Goal: Task Accomplishment & Management: Complete application form

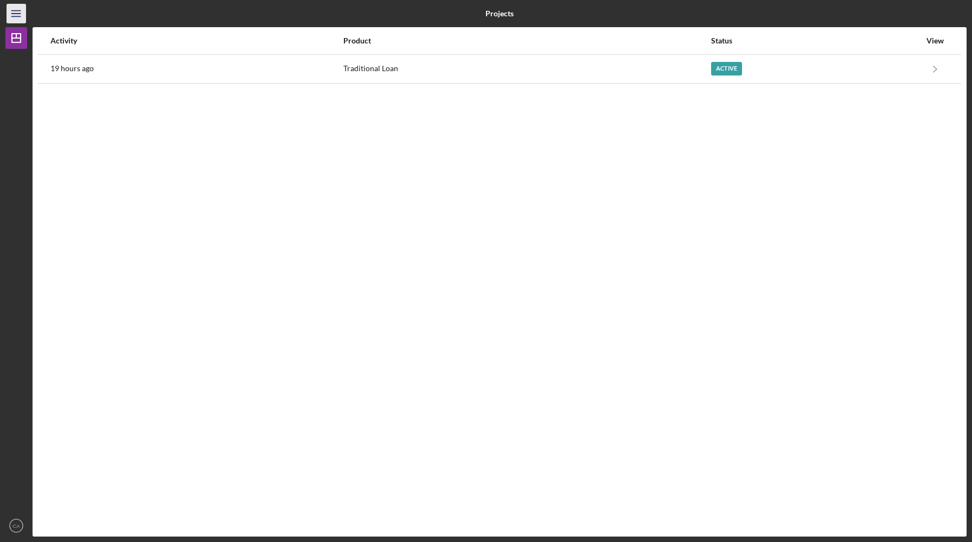
click at [23, 20] on icon "Icon/Menu" at bounding box center [16, 14] width 24 height 24
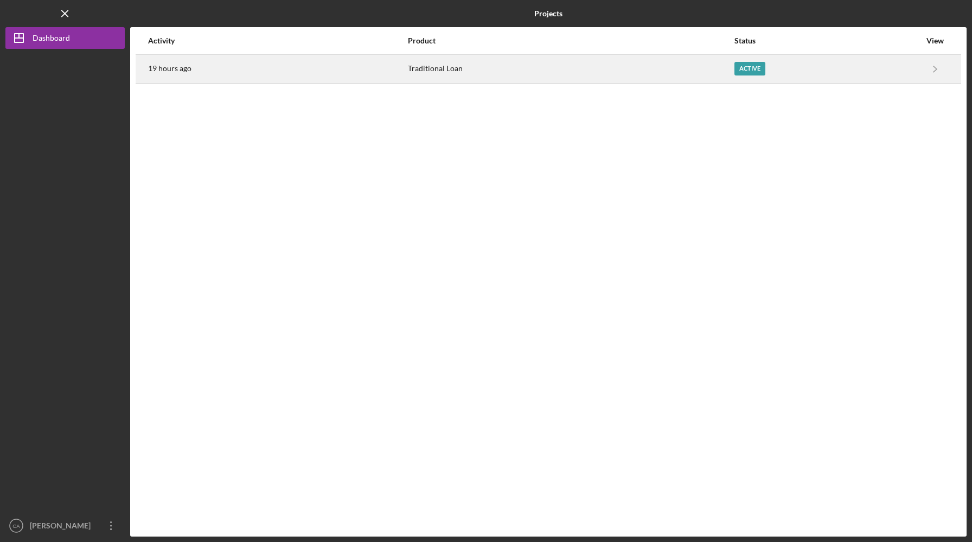
click at [172, 59] on div "19 hours ago" at bounding box center [277, 68] width 259 height 27
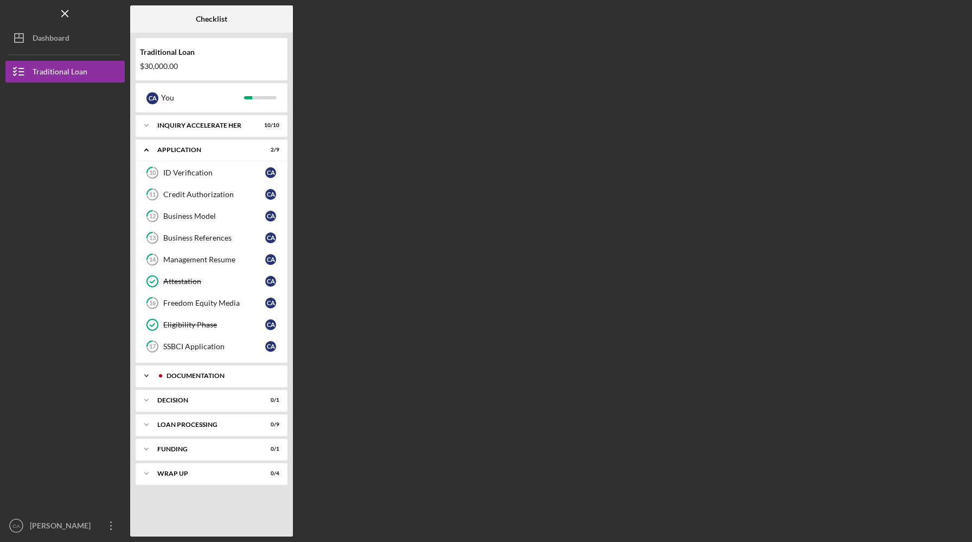
click at [213, 379] on div "Icon/Expander Documentation 3 / 26" at bounding box center [212, 376] width 152 height 22
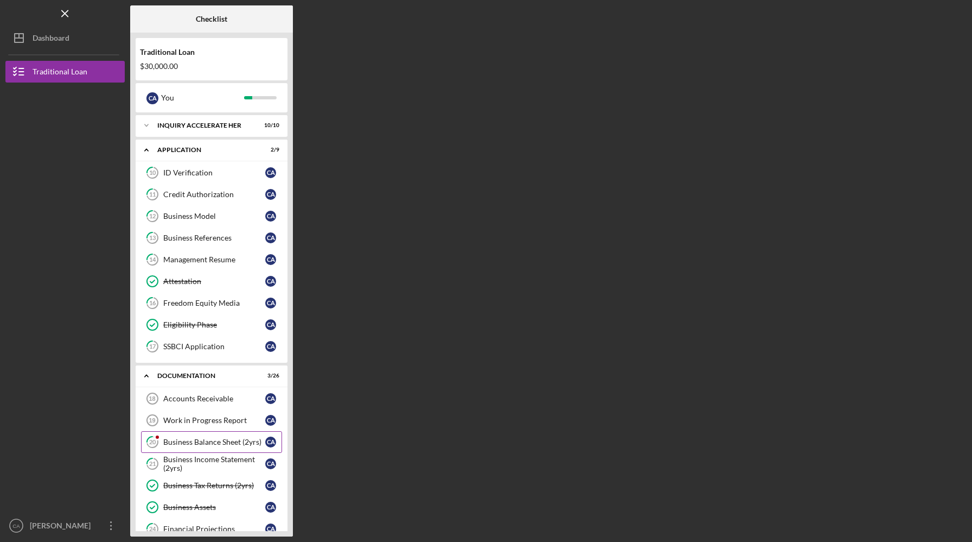
click at [199, 441] on div "Business Balance Sheet (2yrs)" at bounding box center [214, 441] width 102 height 9
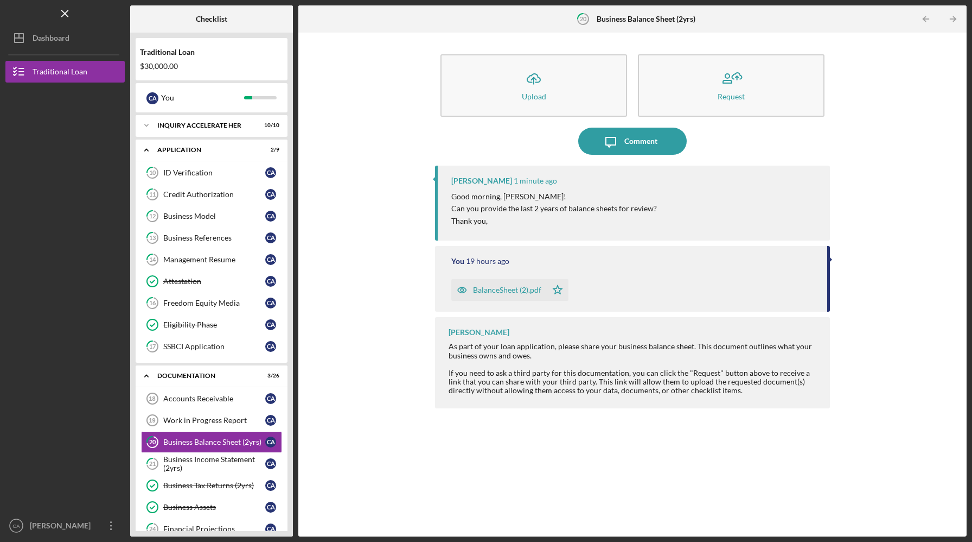
click at [506, 292] on div "BalanceSheet (2).pdf" at bounding box center [507, 289] width 68 height 9
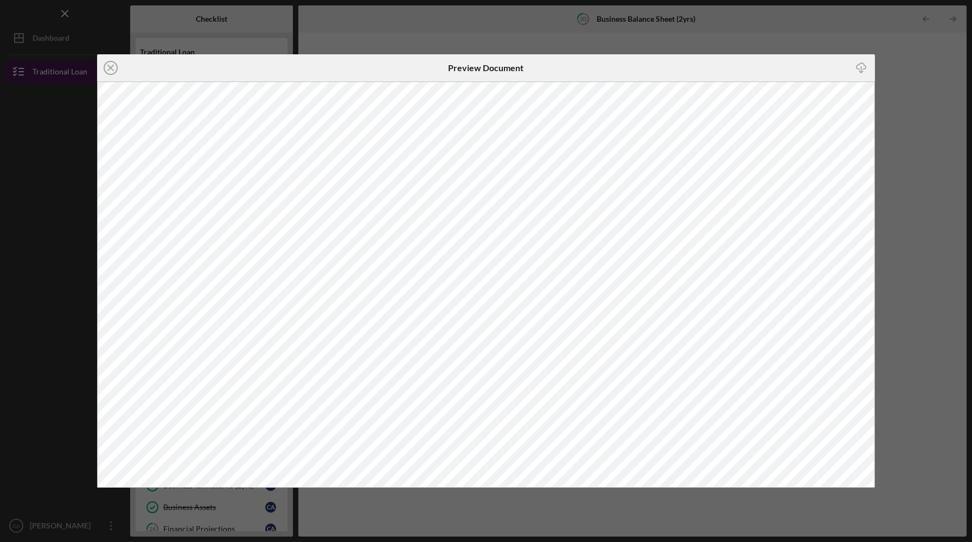
click at [113, 67] on icon "Icon/Close" at bounding box center [110, 67] width 27 height 27
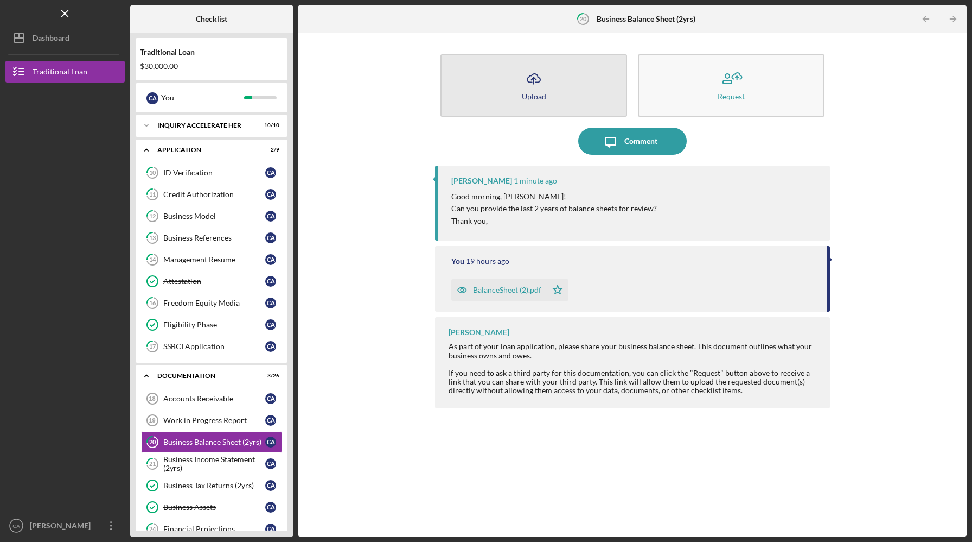
click at [560, 90] on button "Icon/Upload Upload" at bounding box center [534, 85] width 187 height 62
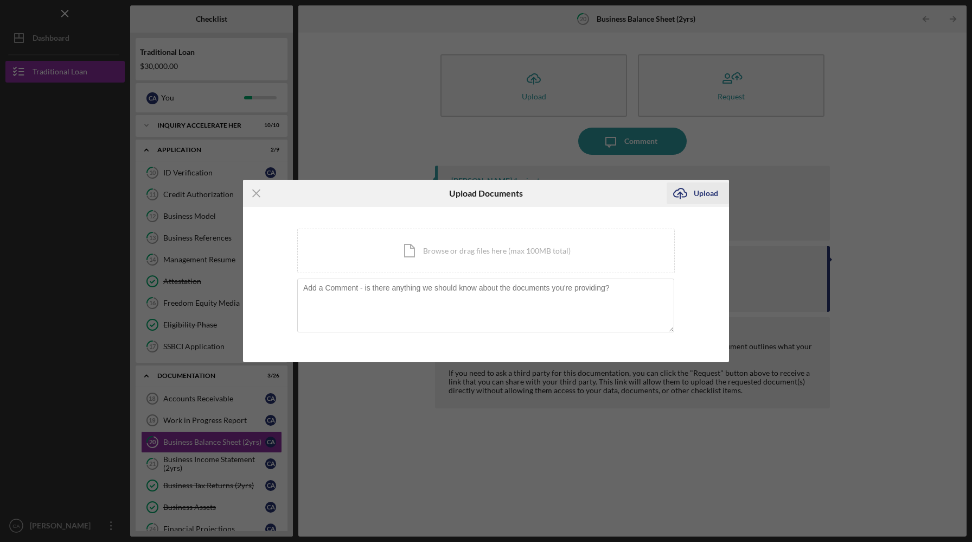
click at [705, 186] on div "Upload" at bounding box center [706, 193] width 24 height 22
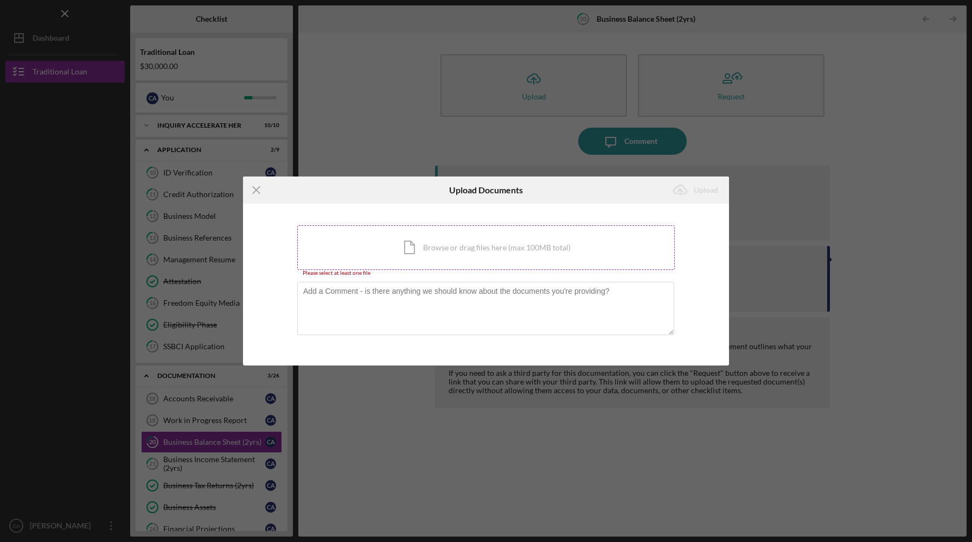
click at [562, 257] on div "Icon/Document Browse or drag files here (max 100MB total) Tap to choose files o…" at bounding box center [486, 247] width 378 height 44
click at [255, 195] on icon "Icon/Menu Close" at bounding box center [256, 189] width 27 height 27
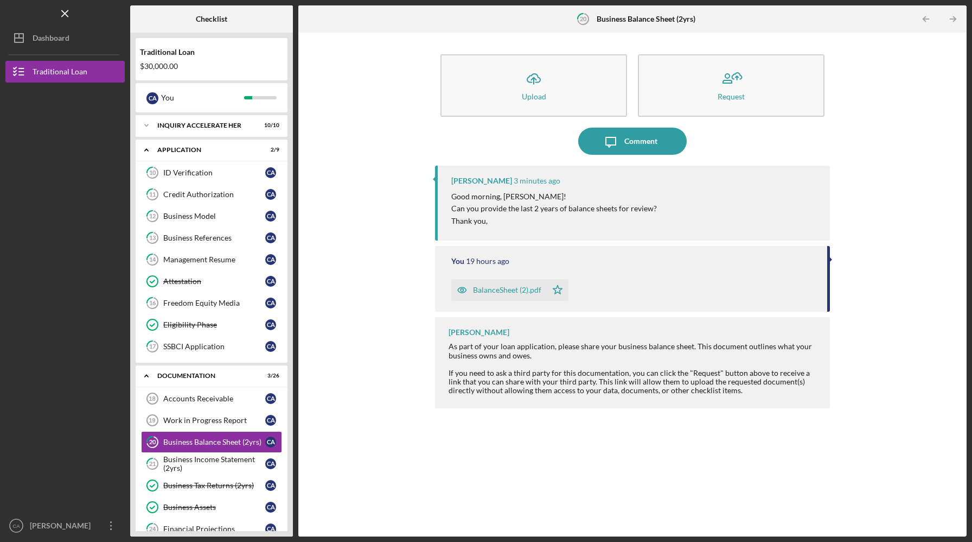
click at [517, 295] on div "BalanceSheet (2).pdf" at bounding box center [499, 290] width 96 height 22
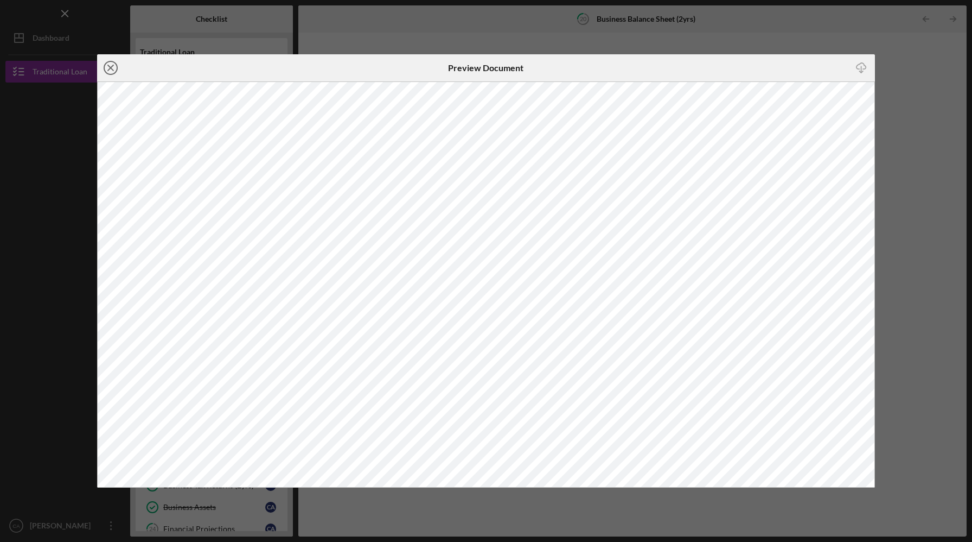
click at [107, 68] on icon "Icon/Close" at bounding box center [110, 67] width 27 height 27
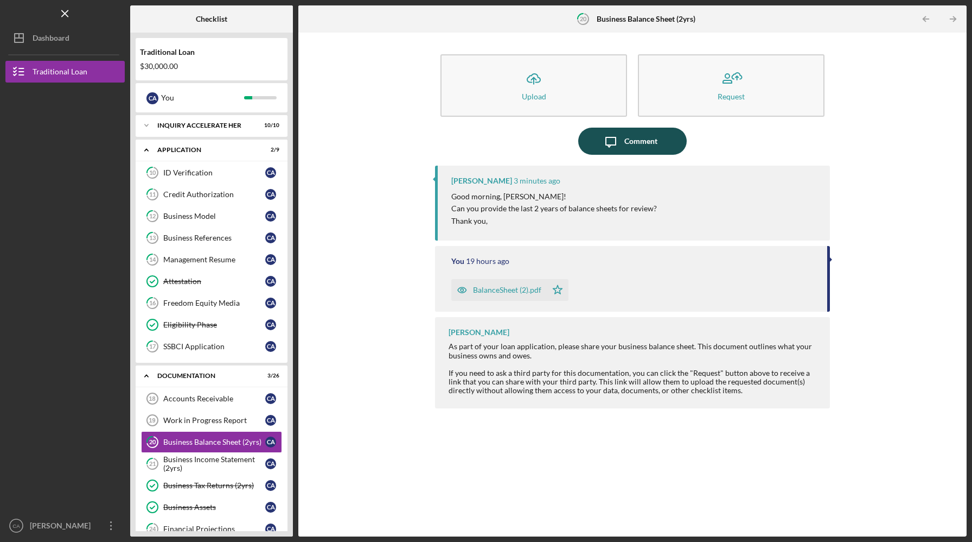
click at [615, 138] on icon "Icon/Message" at bounding box center [610, 141] width 27 height 27
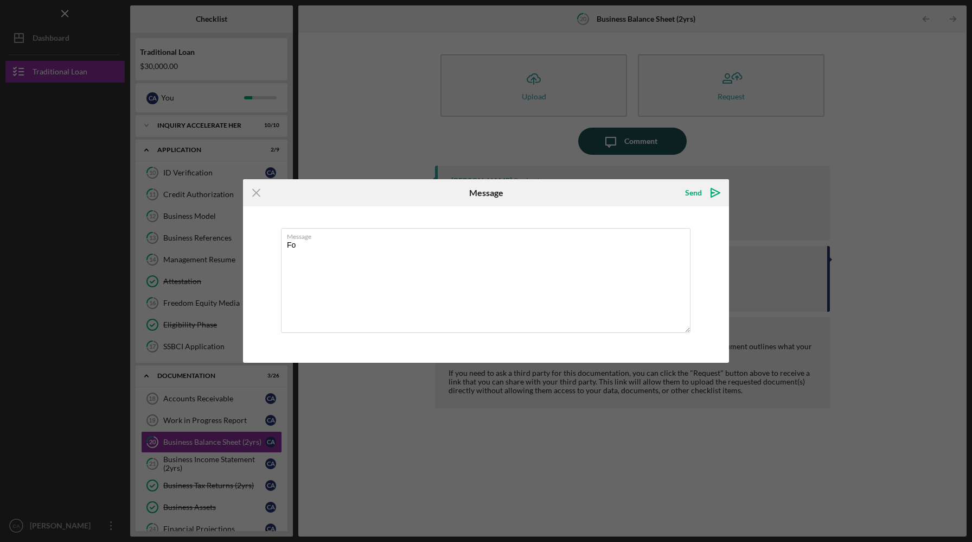
type textarea "F"
type textarea "W"
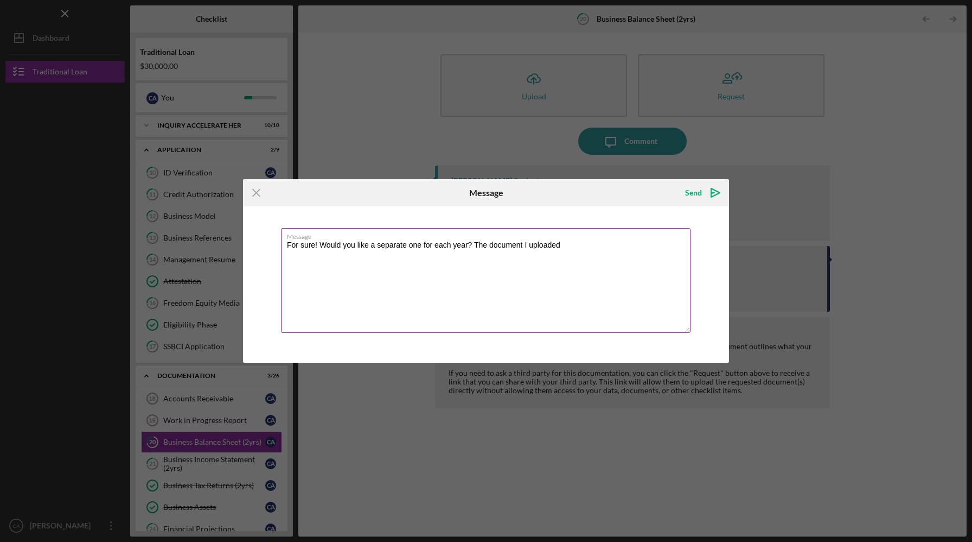
click at [581, 245] on textarea "For sure! Would you like a separate one for each year? The document I uploaded" at bounding box center [486, 280] width 410 height 105
type textarea "For sure! Would you like a separate one for each year? The document I uploaded …"
click at [697, 193] on div "Send" at bounding box center [693, 193] width 17 height 22
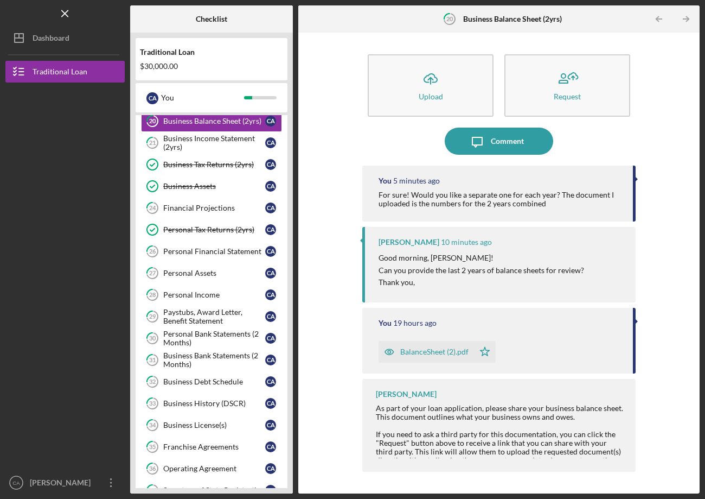
scroll to position [306, 0]
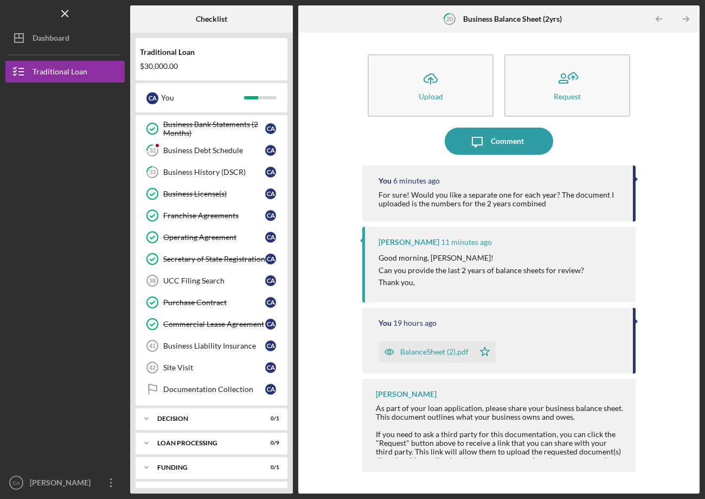
scroll to position [548, 0]
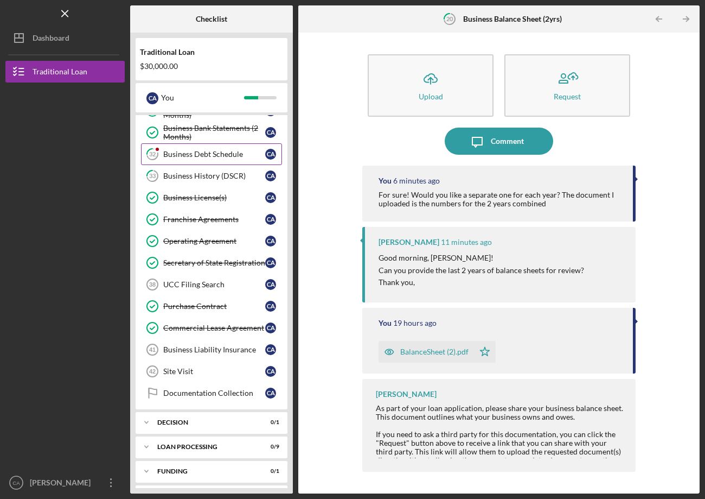
click at [174, 151] on div "Business Debt Schedule" at bounding box center [214, 154] width 102 height 9
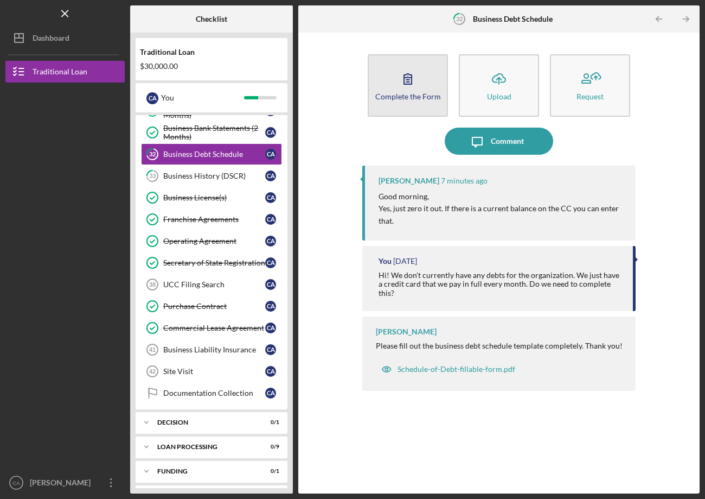
click at [425, 77] on button "Complete the Form Form" at bounding box center [408, 85] width 80 height 62
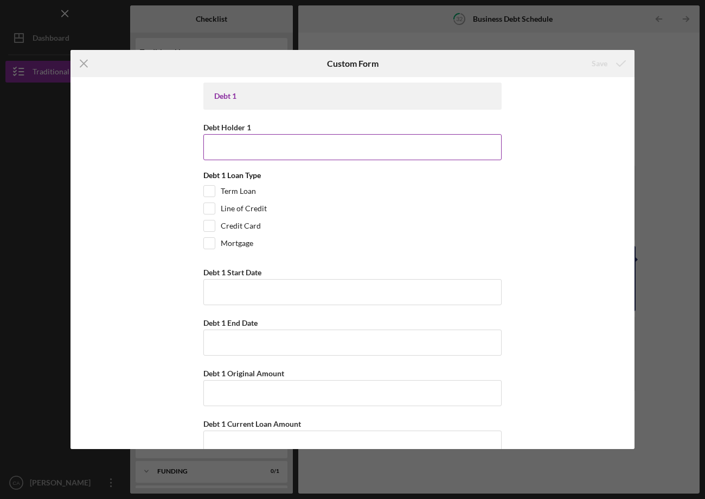
click at [322, 151] on input "Debt Holder 1" at bounding box center [352, 147] width 298 height 26
type input "N/A"
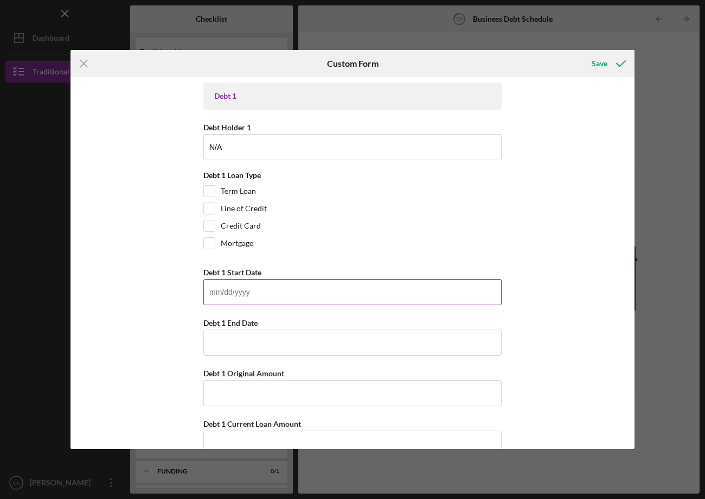
click at [307, 303] on input "Debt 1 Start Date" at bounding box center [352, 292] width 298 height 26
type input "0m/dd/yyyy"
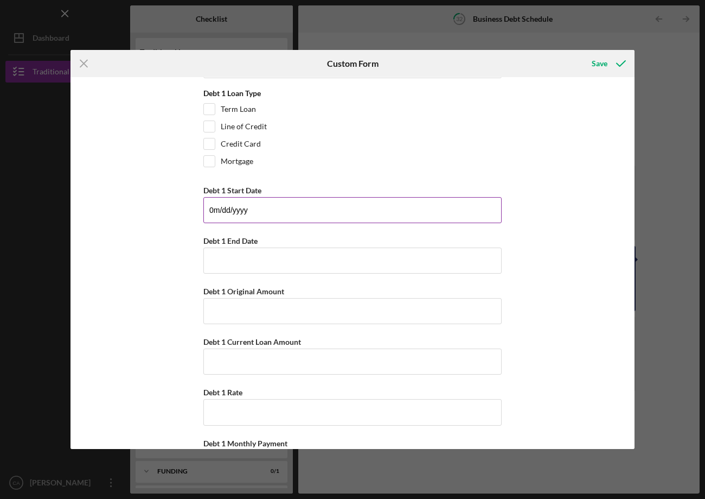
scroll to position [84, 0]
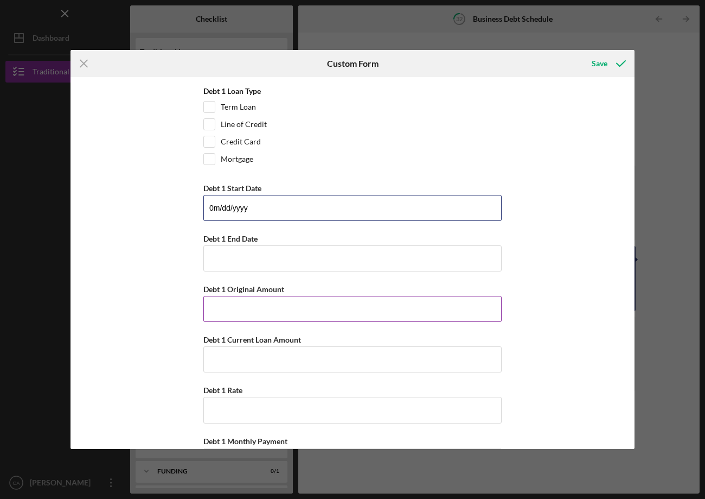
type input "0m/dd/yyyy"
click at [284, 314] on input "Debt 1 Original Amount" at bounding box center [352, 309] width 298 height 26
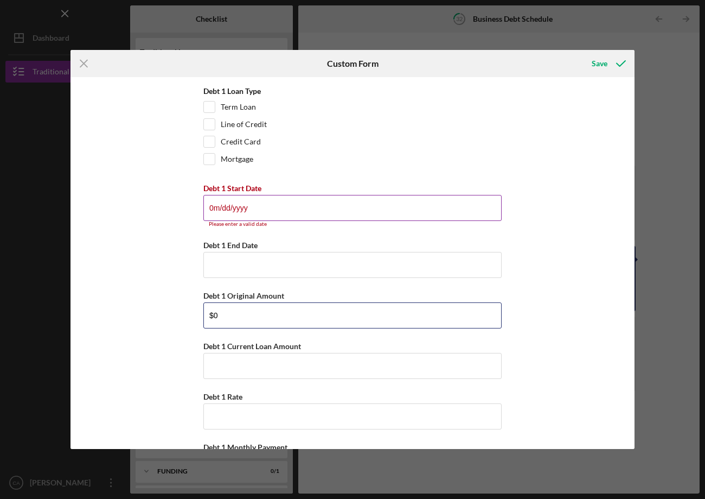
type input "$0"
click at [213, 208] on input "0m/dd/yyyy" at bounding box center [352, 208] width 298 height 26
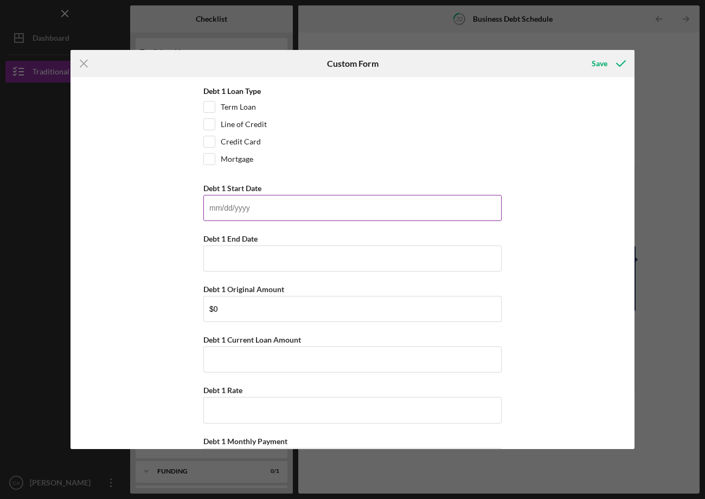
type input "0m/dd/yyyy"
type input "1m/dd/yyyy"
type input "01/01/1900"
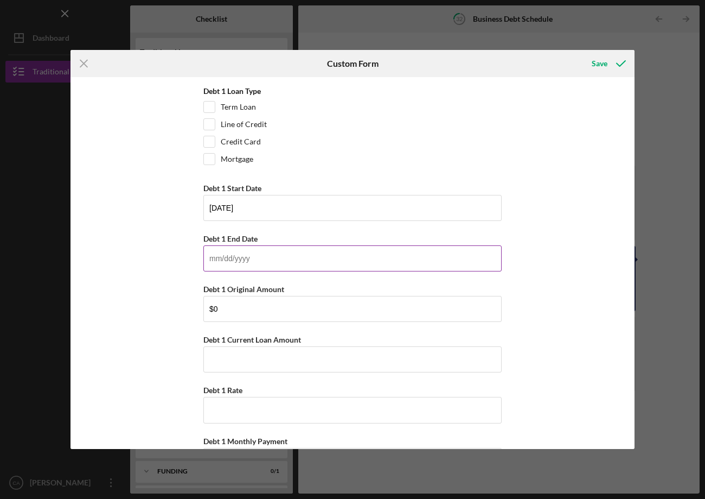
click at [290, 253] on input "Debt 1 End Date" at bounding box center [352, 258] width 298 height 26
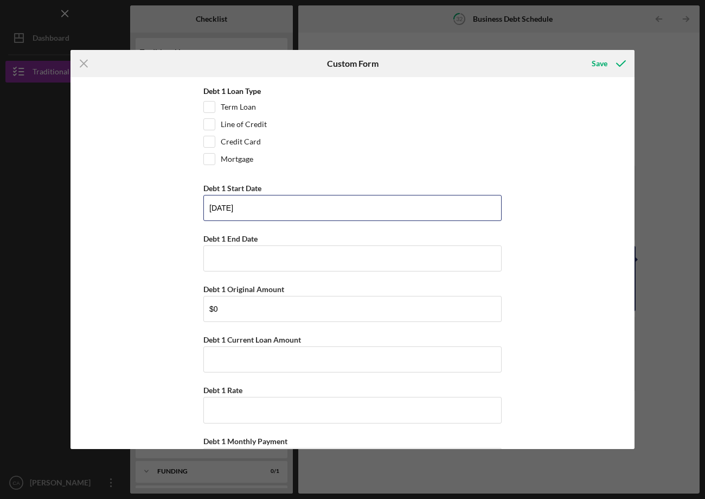
drag, startPoint x: 262, startPoint y: 207, endPoint x: 183, endPoint y: 206, distance: 78.2
click at [183, 206] on div "Debt 1 Debt Holder 1 N/A Debt 1 Loan Type Term Loan Line of Credit Credit Card …" at bounding box center [353, 263] width 564 height 372
click at [606, 217] on div "Debt 1 Debt Holder 1 N/A Debt 1 Loan Type Term Loan Line of Credit Credit Card …" at bounding box center [353, 263] width 564 height 372
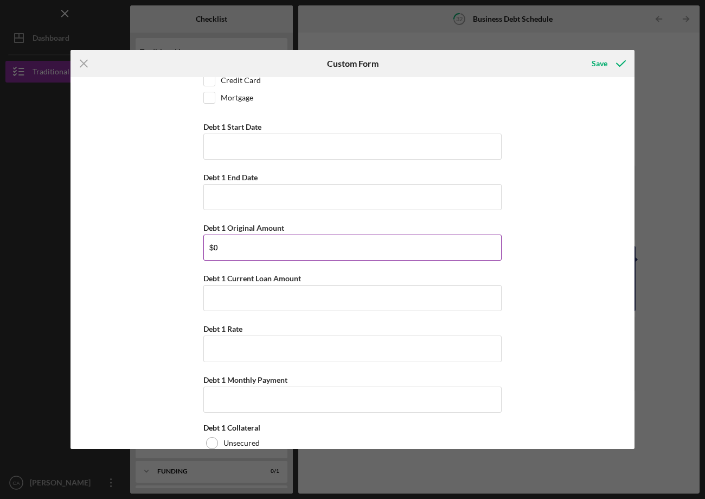
scroll to position [155, 0]
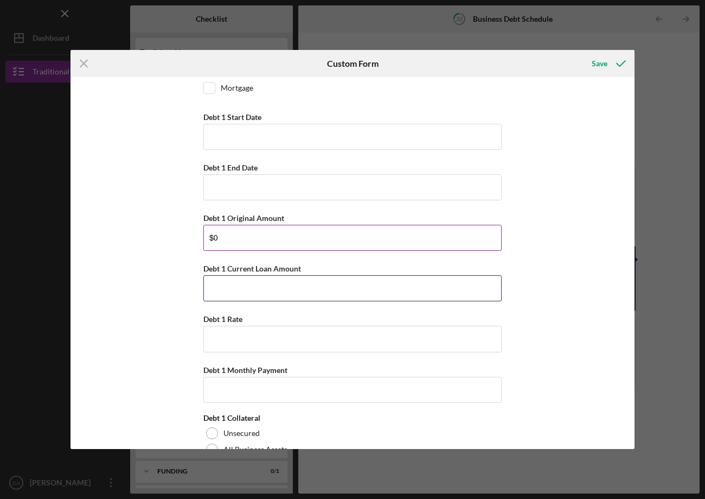
click at [371, 290] on input "Debt 1 Current Loan Amount" at bounding box center [352, 288] width 298 height 26
type input "$0"
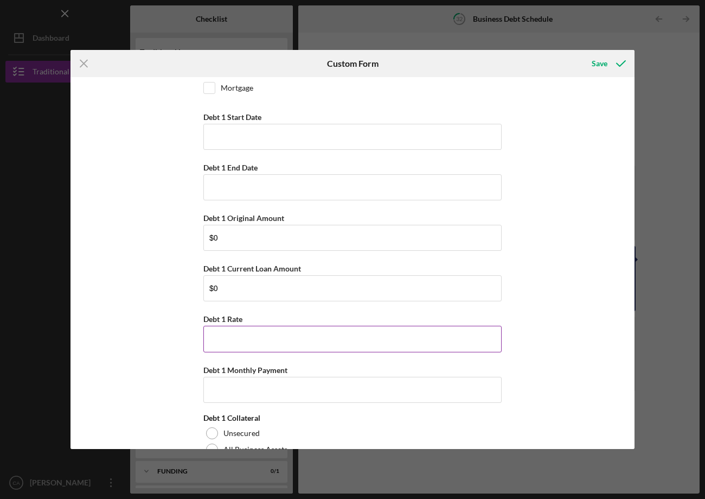
click at [339, 338] on input "Debt 1 Rate" at bounding box center [352, 339] width 298 height 26
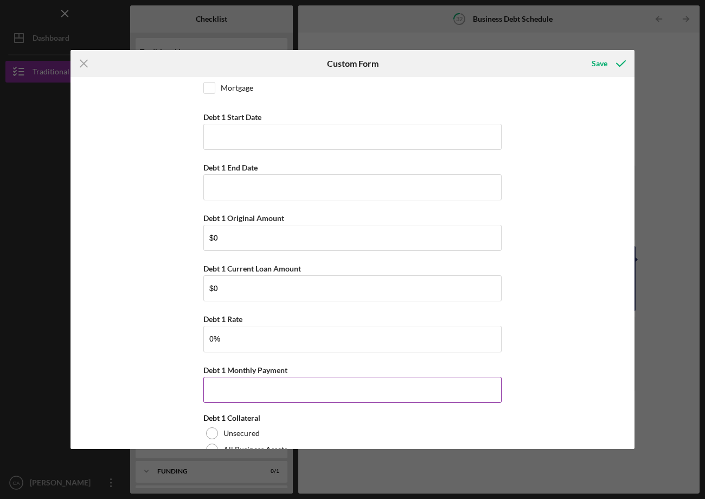
type input "0.00000%"
click at [337, 386] on input "Debt 1 Monthly Payment" at bounding box center [352, 390] width 298 height 26
type input "$0"
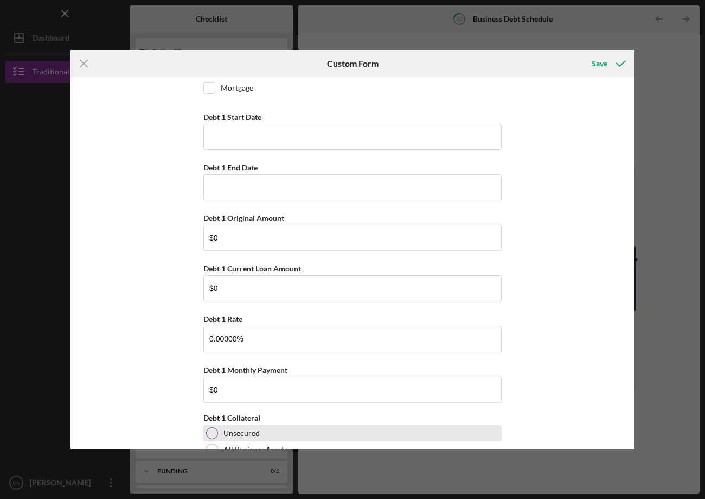
click at [388, 432] on div "Unsecured" at bounding box center [352, 433] width 298 height 16
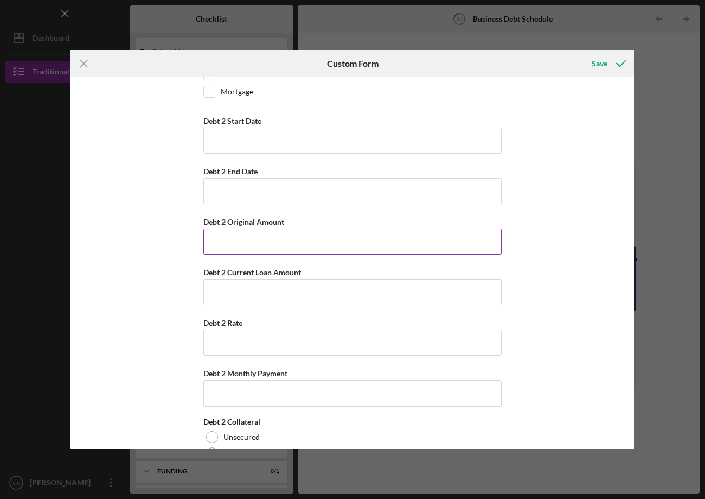
scroll to position [0, 0]
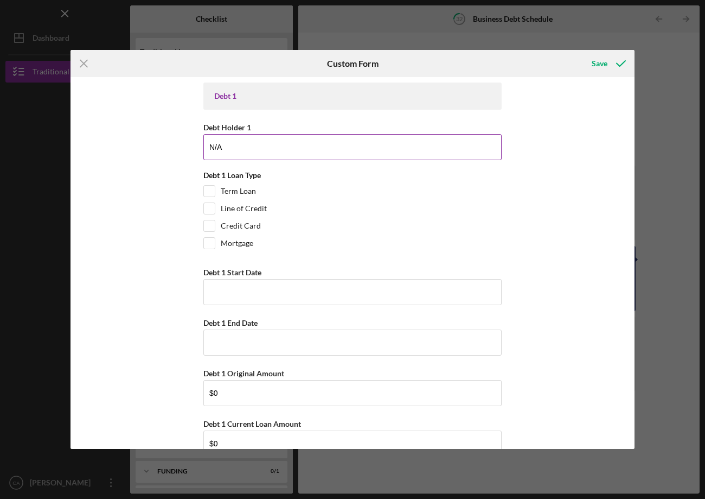
click at [383, 147] on input "N/A" at bounding box center [352, 147] width 298 height 26
type input "N/A"
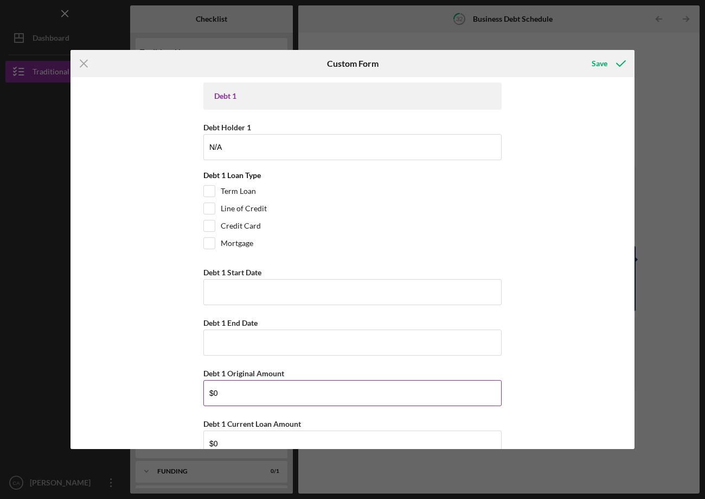
click at [265, 387] on input "$0" at bounding box center [352, 393] width 298 height 26
type input "$0"
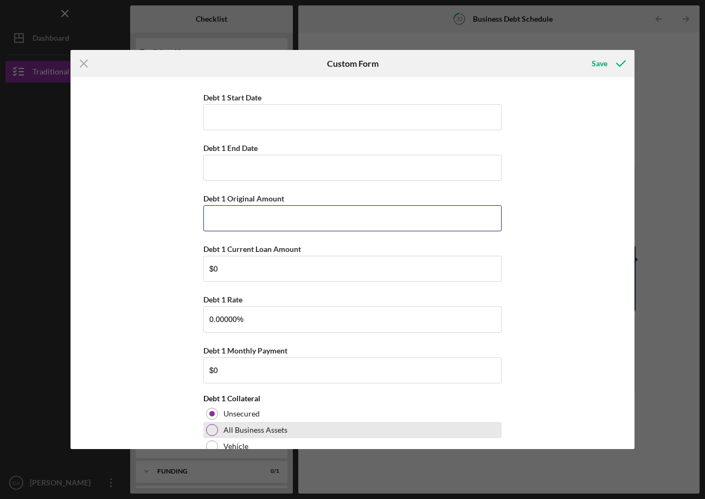
scroll to position [207, 0]
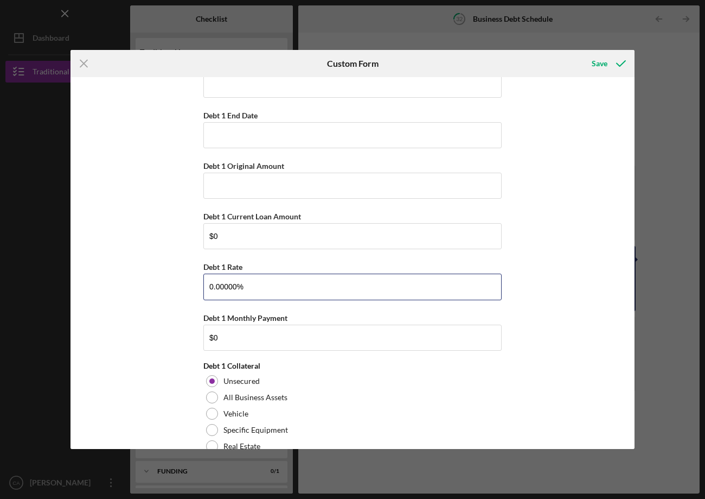
drag, startPoint x: 259, startPoint y: 277, endPoint x: 183, endPoint y: 283, distance: 76.2
click at [183, 283] on div "Debt 1 Debt Holder 1 N/A Debt 1 Loan Type Term Loan Line of Credit Credit Card …" at bounding box center [353, 263] width 564 height 372
drag, startPoint x: 208, startPoint y: 282, endPoint x: 337, endPoint y: 281, distance: 128.6
click at [338, 282] on input "0.00000%" at bounding box center [352, 286] width 298 height 26
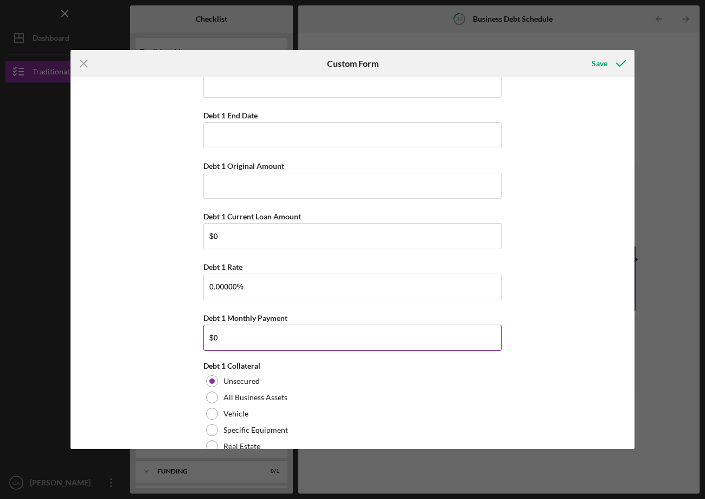
click at [295, 339] on input "$0" at bounding box center [352, 338] width 298 height 26
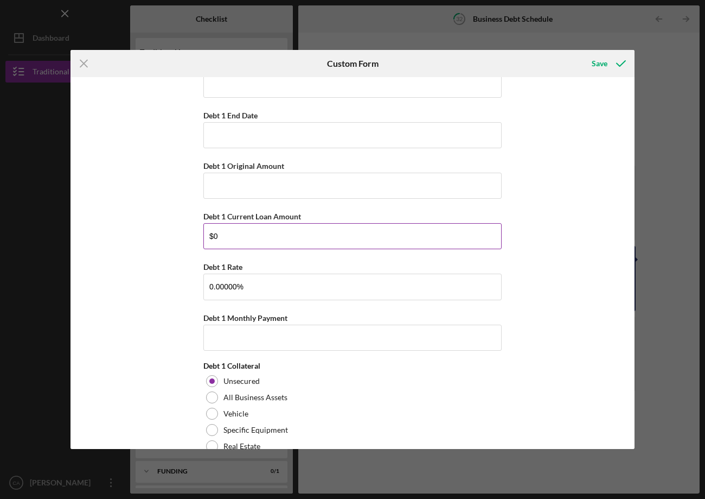
click at [255, 242] on input "$0" at bounding box center [352, 236] width 298 height 26
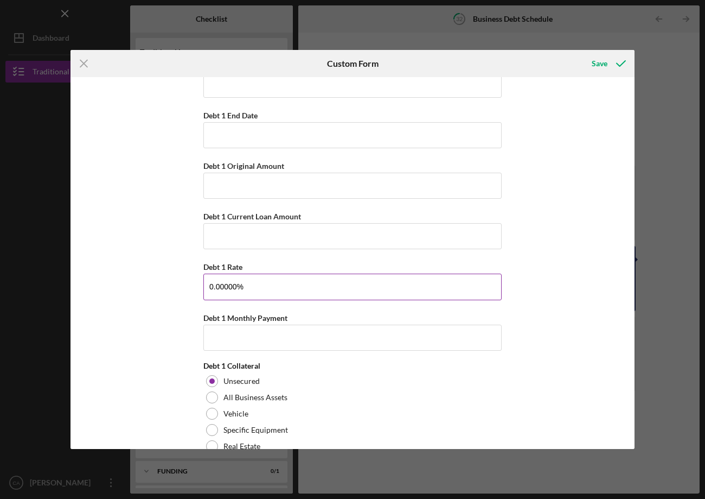
click at [266, 275] on input "0.00000%" at bounding box center [352, 286] width 298 height 26
click at [281, 279] on input "0.00000%" at bounding box center [352, 286] width 298 height 26
click at [272, 287] on input "0.00000%" at bounding box center [352, 286] width 298 height 26
type input "0%"
click at [90, 67] on icon "Icon/Menu Close" at bounding box center [84, 63] width 27 height 27
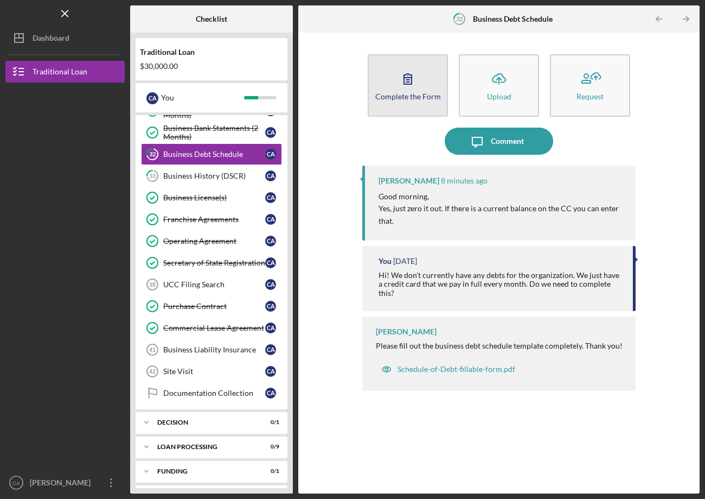
click at [418, 87] on icon "button" at bounding box center [408, 78] width 27 height 27
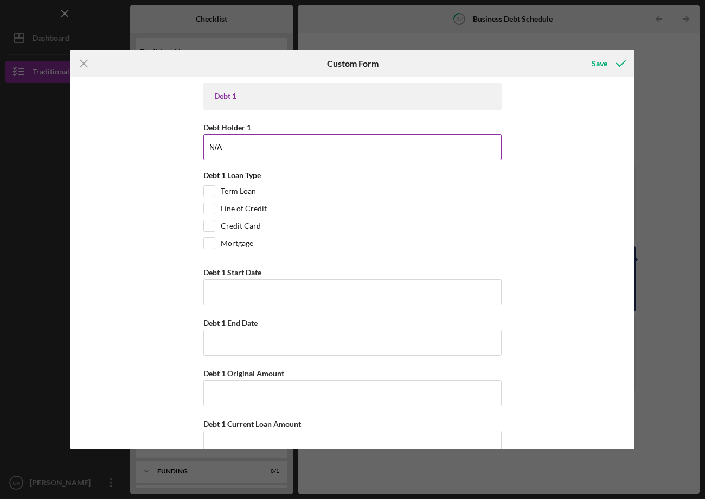
click at [295, 158] on input "N/A" at bounding box center [352, 147] width 298 height 26
type input "Credit Card"
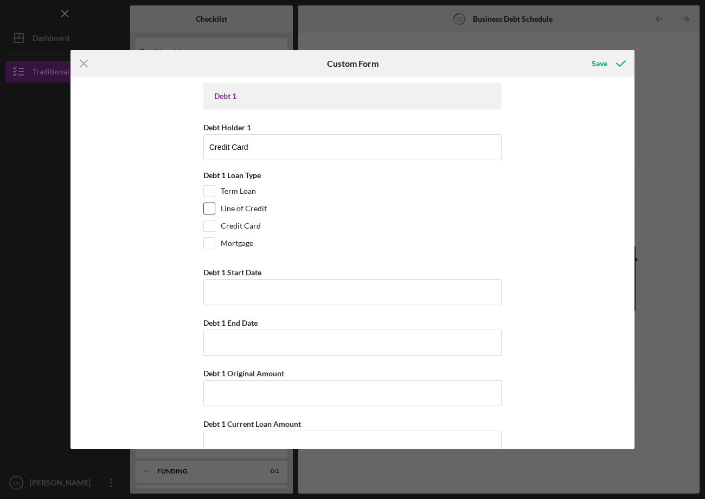
click at [238, 203] on label "Line of Credit" at bounding box center [244, 208] width 46 height 11
click at [215, 203] on input "Line of Credit" at bounding box center [209, 208] width 11 height 11
checkbox input "true"
click at [226, 156] on input "Credit Card" at bounding box center [352, 147] width 298 height 26
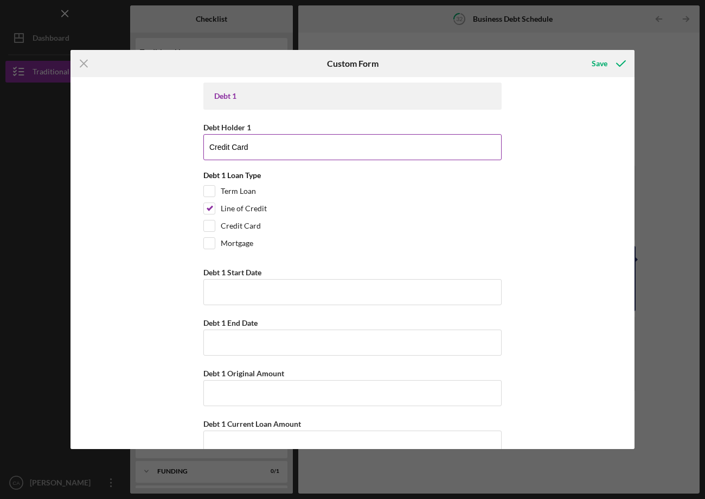
click at [226, 156] on input "Credit Card" at bounding box center [352, 147] width 298 height 26
type input "Chase Bank"
click at [237, 283] on input "Debt 1 Start Date" at bounding box center [352, 292] width 298 height 26
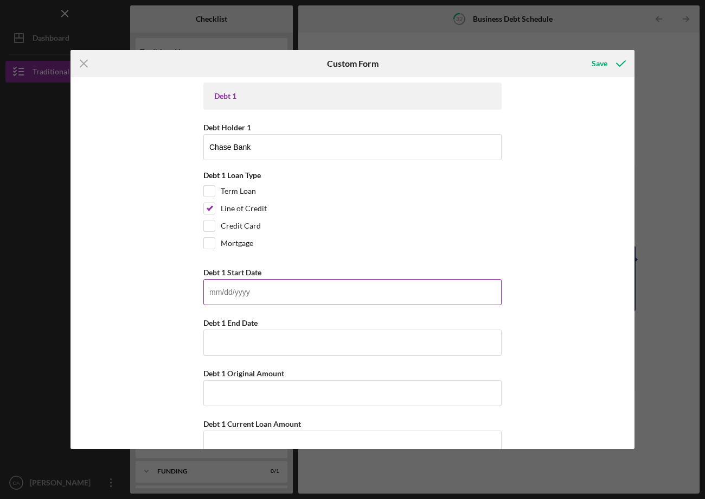
type input "0m/dd/yyyy"
type input "10/01/2025"
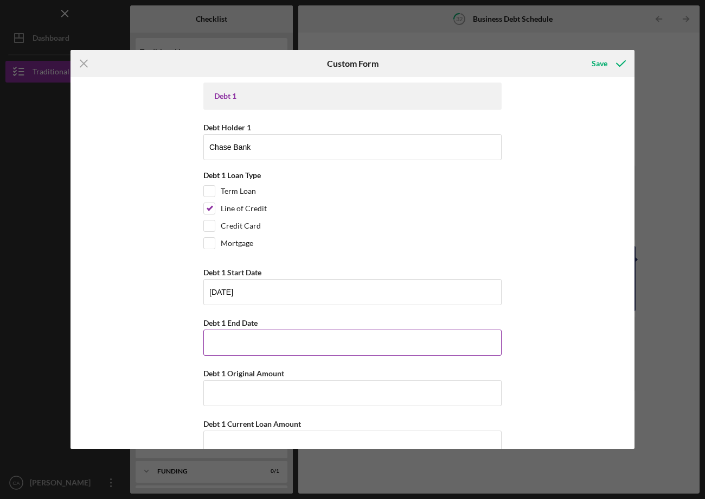
click at [266, 345] on input "Debt 1 End Date" at bounding box center [352, 342] width 298 height 26
type input "10/31/2025"
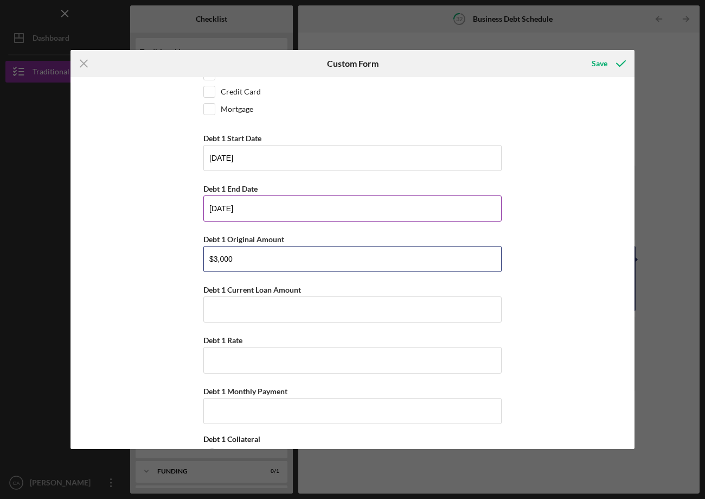
scroll to position [136, 0]
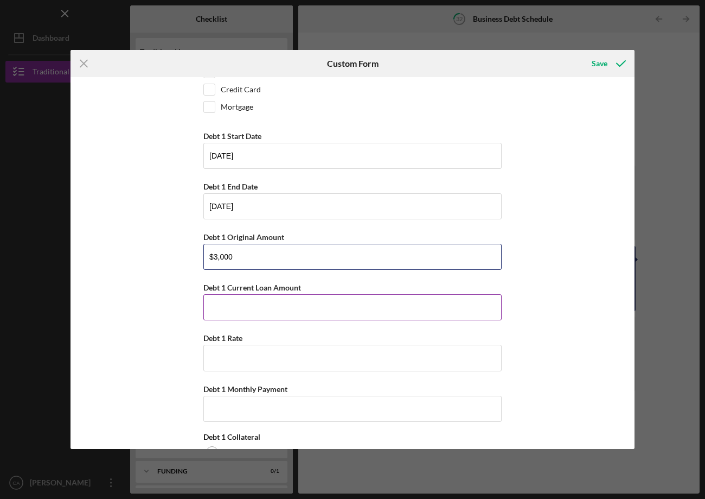
type input "$3,000"
click at [260, 320] on input "Debt 1 Current Loan Amount" at bounding box center [352, 307] width 298 height 26
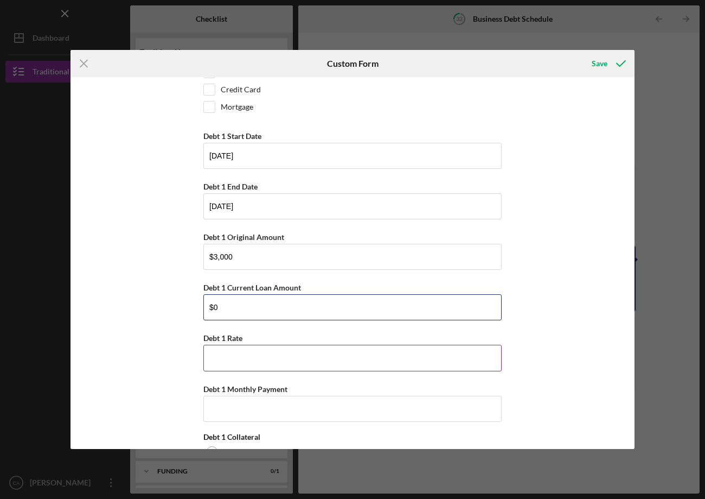
type input "$0"
click at [256, 347] on input "Debt 1 Rate" at bounding box center [352, 358] width 298 height 26
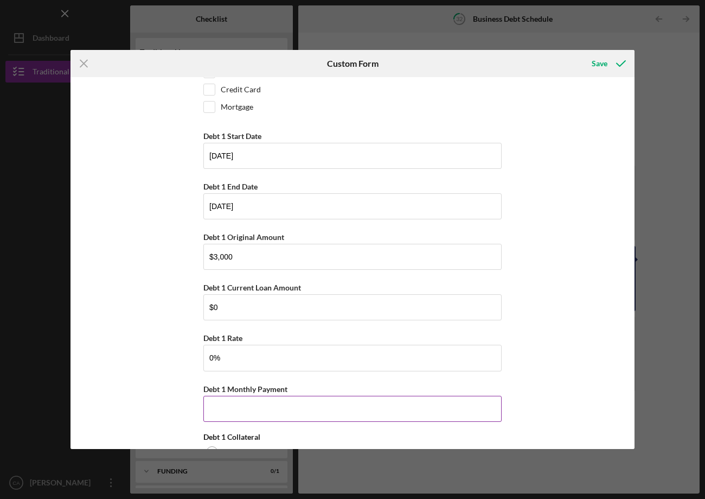
type input "0.00000%"
click at [270, 409] on input "Debt 1 Monthly Payment" at bounding box center [352, 409] width 298 height 26
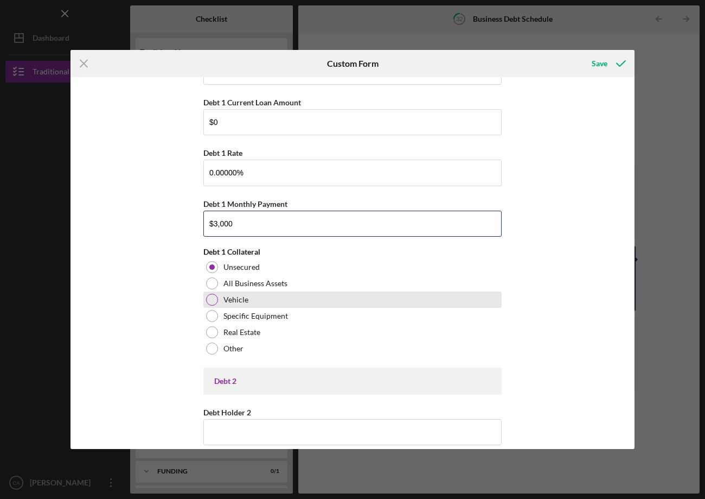
scroll to position [395, 0]
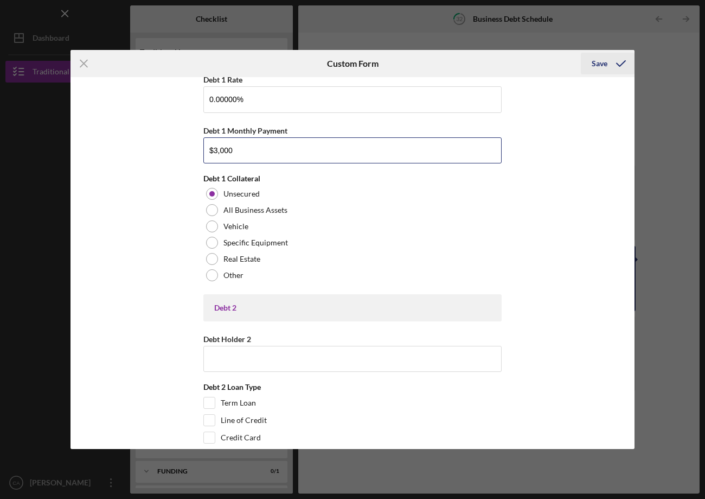
type input "$3,000"
click at [608, 63] on icon "submit" at bounding box center [621, 63] width 27 height 27
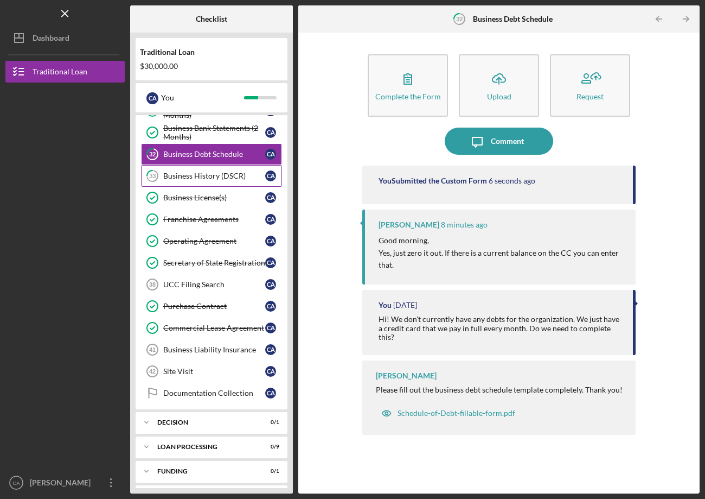
click at [256, 179] on div "Business History (DSCR)" at bounding box center [214, 175] width 102 height 9
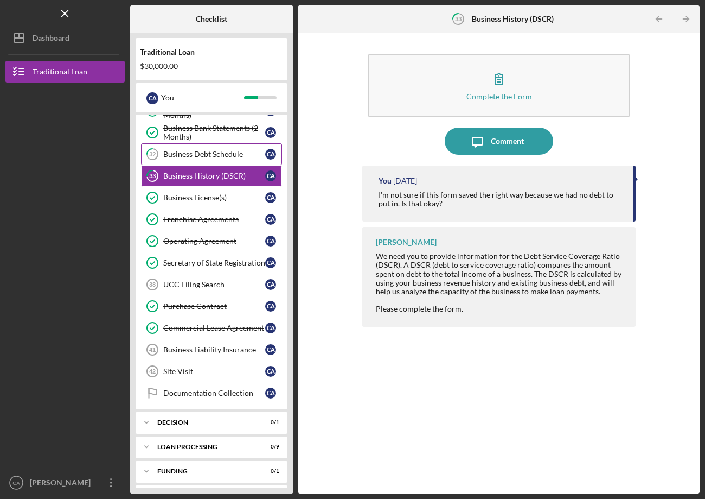
click at [250, 163] on link "32 Business Debt Schedule C A" at bounding box center [211, 154] width 141 height 22
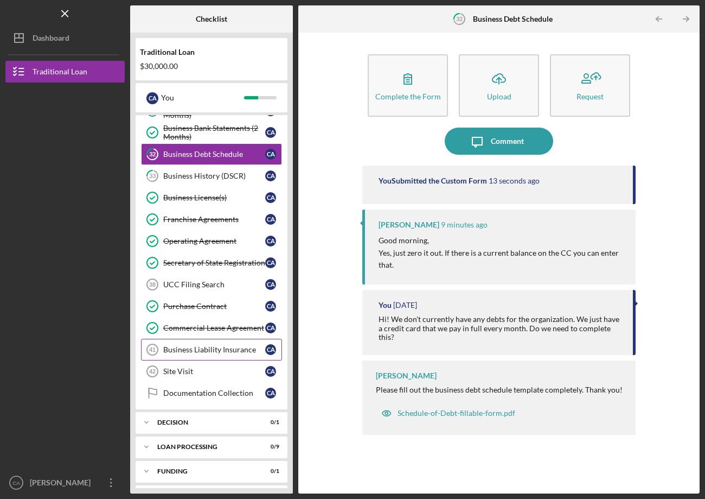
click at [200, 354] on link "Business Liability Insurance 41 Business Liability Insurance C A" at bounding box center [211, 350] width 141 height 22
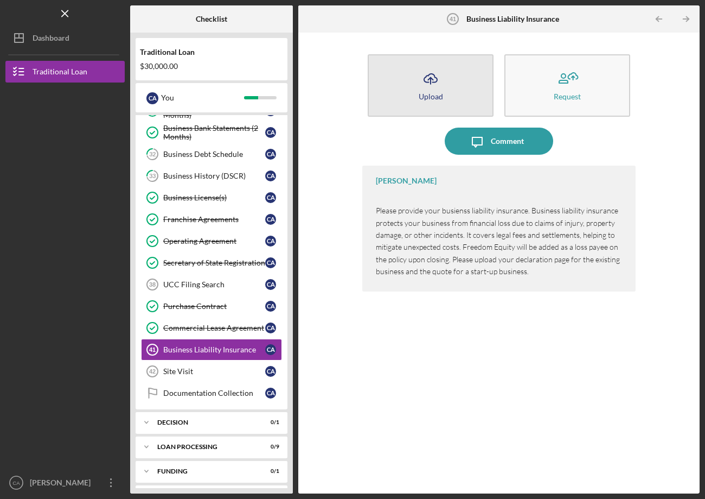
click at [431, 96] on div "Upload" at bounding box center [431, 96] width 24 height 8
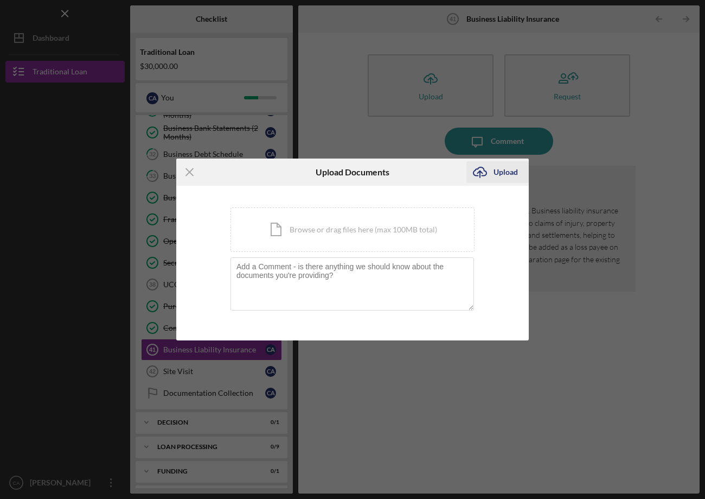
click at [487, 171] on icon "Icon/Upload" at bounding box center [480, 171] width 27 height 27
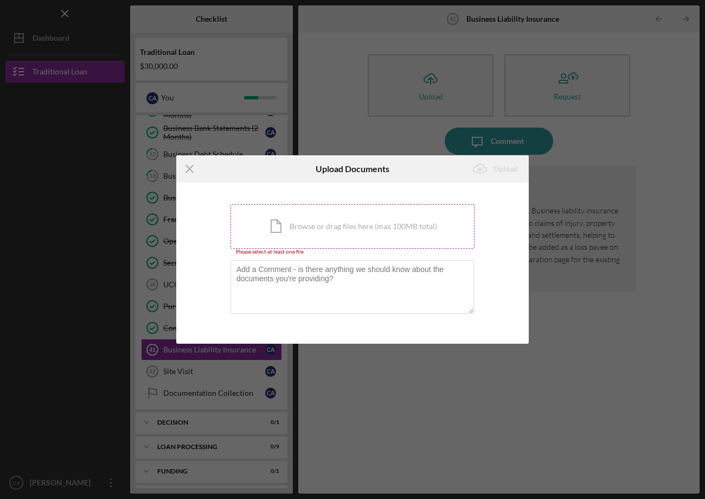
click at [443, 230] on div "Icon/Document Browse or drag files here (max 100MB total) Tap to choose files o…" at bounding box center [353, 226] width 244 height 44
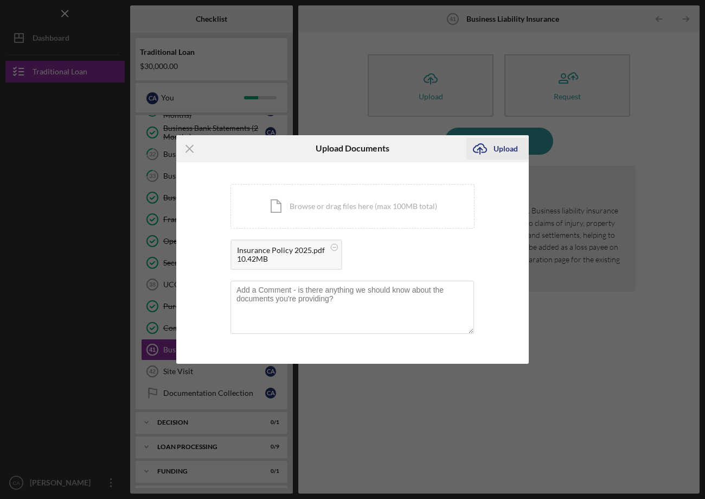
click at [504, 142] on div "Upload" at bounding box center [506, 149] width 24 height 22
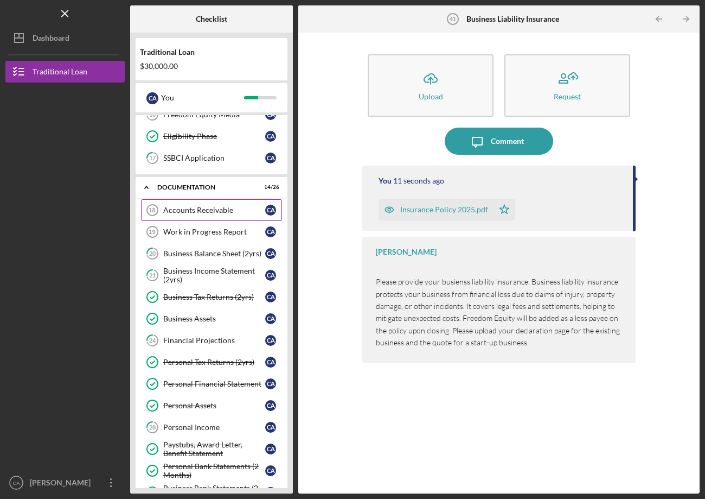
scroll to position [174, 0]
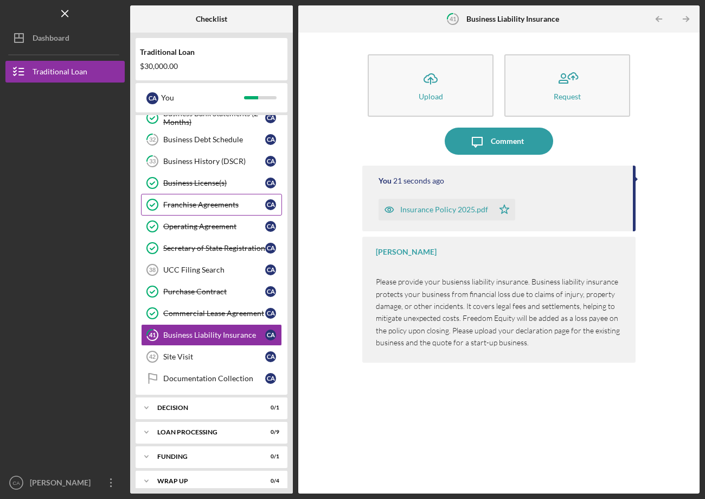
scroll to position [563, 0]
